Goal: Task Accomplishment & Management: Manage account settings

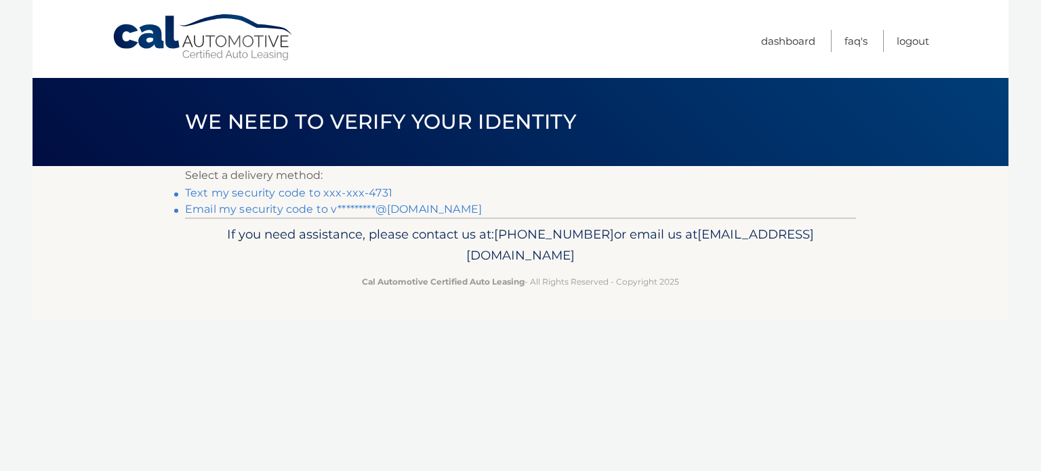
click at [376, 194] on link "Text my security code to xxx-xxx-4731" at bounding box center [288, 192] width 207 height 13
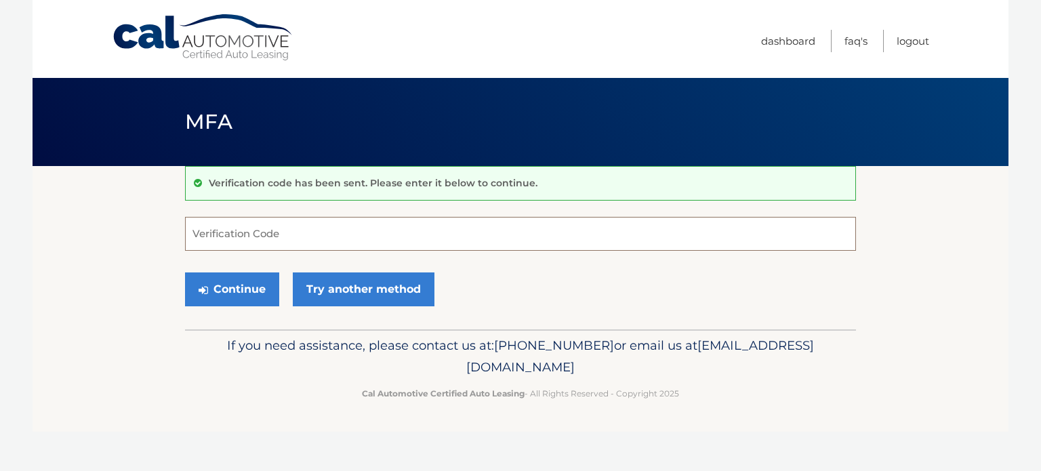
click at [325, 248] on input "Verification Code" at bounding box center [520, 234] width 671 height 34
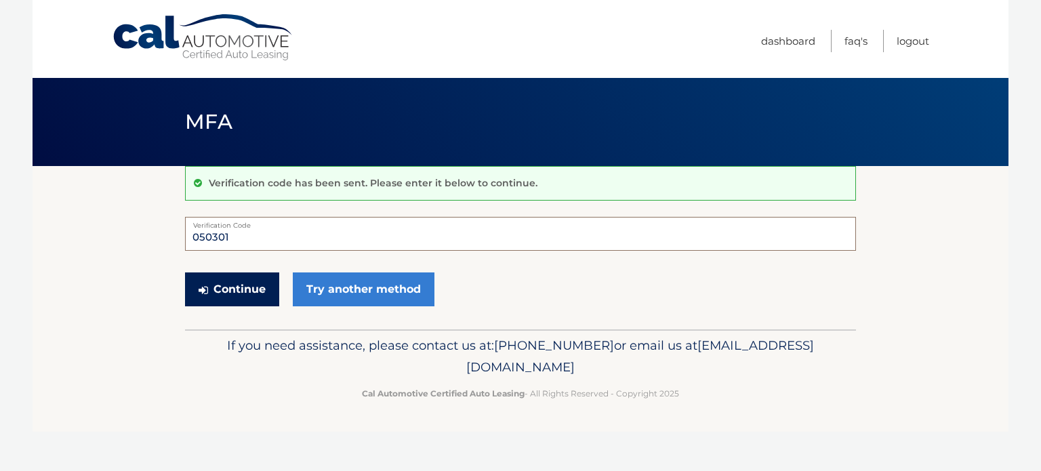
type input "050301"
click at [219, 287] on button "Continue" at bounding box center [232, 290] width 94 height 34
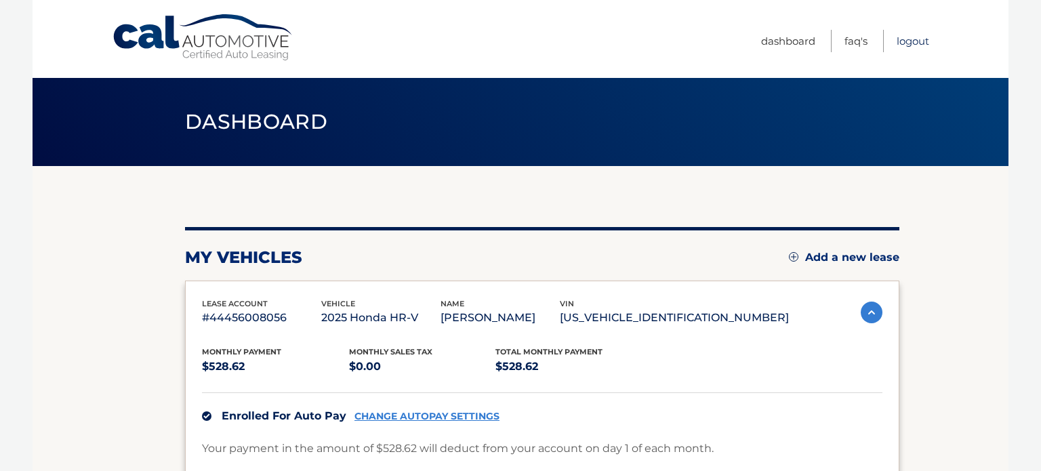
click at [901, 44] on link "Logout" at bounding box center [913, 41] width 33 height 22
